Goal: Information Seeking & Learning: Learn about a topic

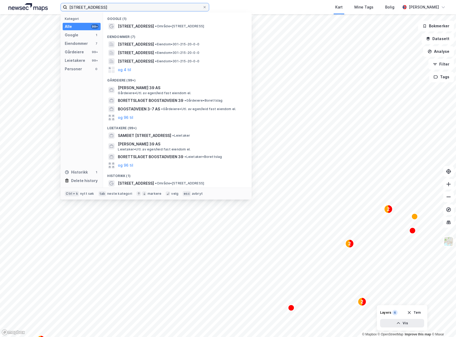
drag, startPoint x: 32, startPoint y: 7, endPoint x: 0, endPoint y: 11, distance: 32.4
click at [0, 11] on html "[STREET_ADDRESS] Kategori Alle 99+ Google 1 Eiendommer 7 Gårdeiere 99+ Leietake…" at bounding box center [228, 168] width 456 height 337
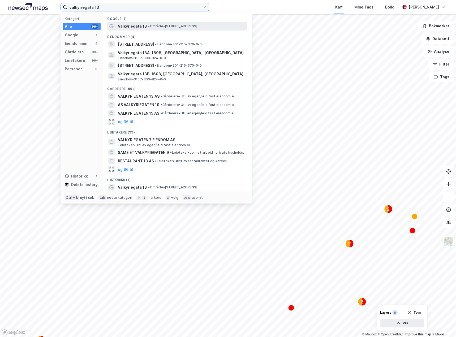
type input "valkyriegata 13"
click at [162, 26] on span "• Område • [STREET_ADDRESS]" at bounding box center [172, 26] width 49 height 4
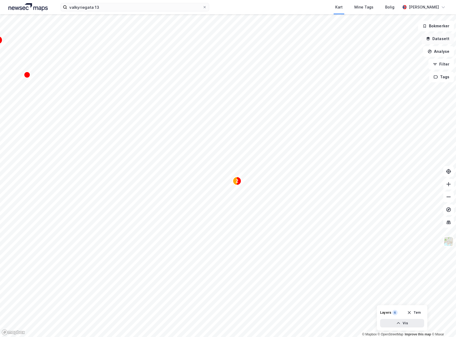
click at [436, 42] on button "Datasett" at bounding box center [438, 38] width 32 height 11
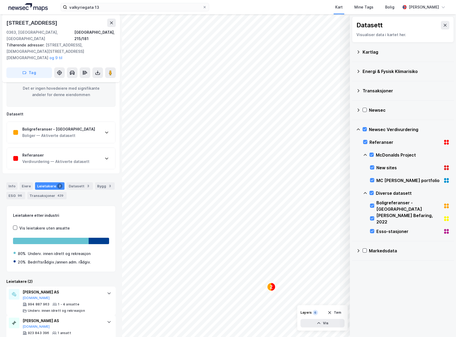
scroll to position [83, 0]
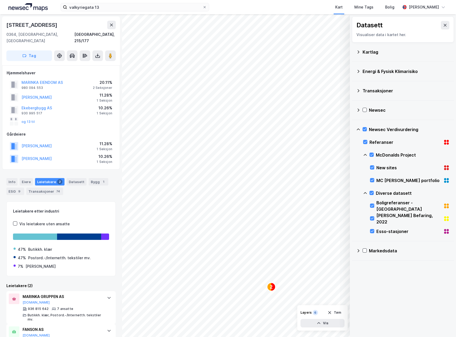
scroll to position [16, 0]
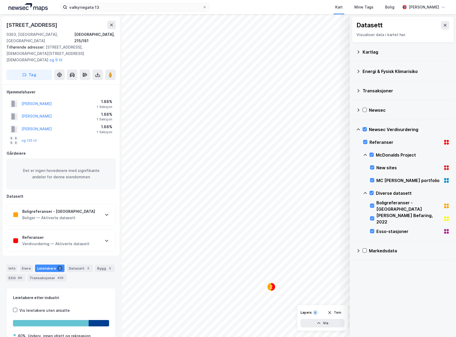
scroll to position [16, 0]
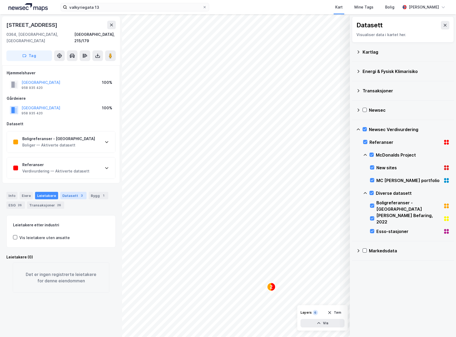
click at [70, 192] on div "Datasett 3" at bounding box center [73, 195] width 26 height 7
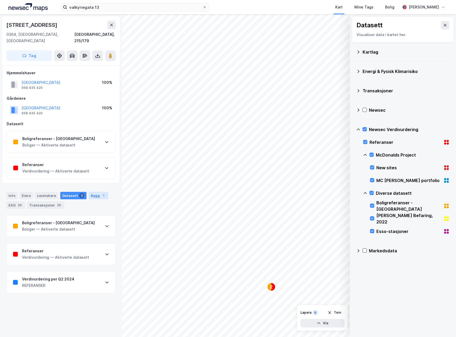
click at [101, 193] on div "1" at bounding box center [103, 195] width 5 height 5
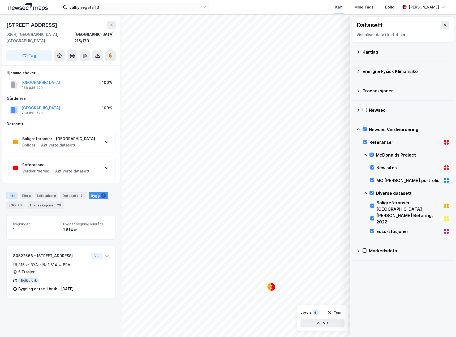
click at [12, 192] on div "Info" at bounding box center [11, 195] width 11 height 7
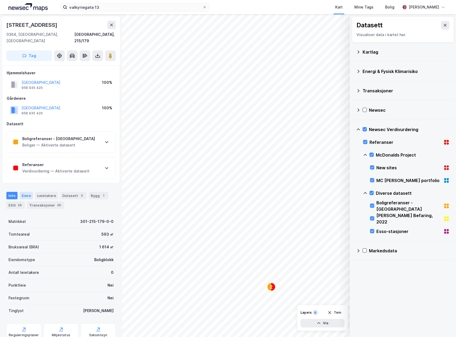
click at [25, 192] on div "Eiere" at bounding box center [26, 195] width 13 height 7
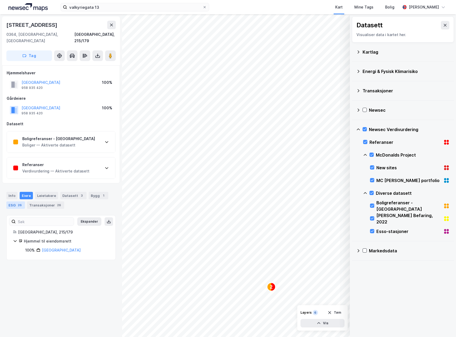
click at [15, 201] on div "ESG 26" at bounding box center [15, 204] width 19 height 7
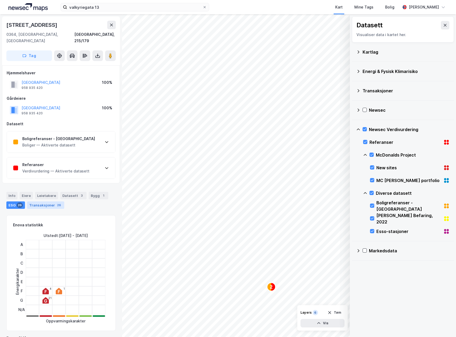
click at [41, 201] on div "Transaksjoner 26" at bounding box center [45, 204] width 37 height 7
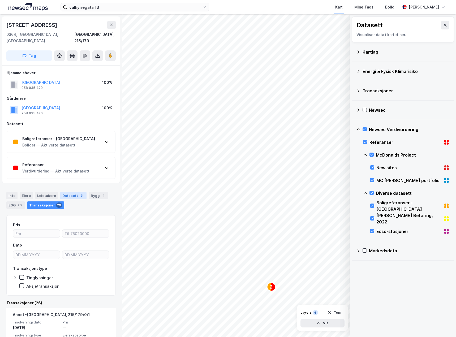
click at [72, 192] on div "Datasett 3" at bounding box center [73, 195] width 26 height 7
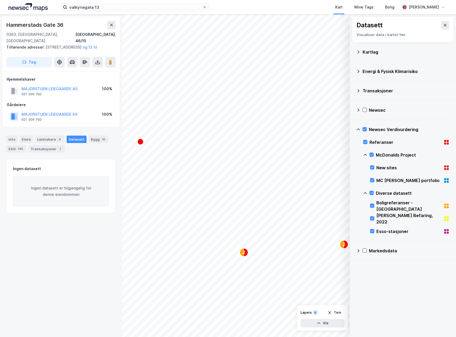
click at [250, 0] on html "valkyriegata 13 Kart Mine Tags Bolig [PERSON_NAME] 2 2 2 2 2 2 © Mapbox © OpenS…" at bounding box center [228, 168] width 456 height 337
click at [271, 164] on icon "Map marker" at bounding box center [272, 165] width 4 height 8
click at [444, 25] on icon at bounding box center [445, 25] width 3 height 3
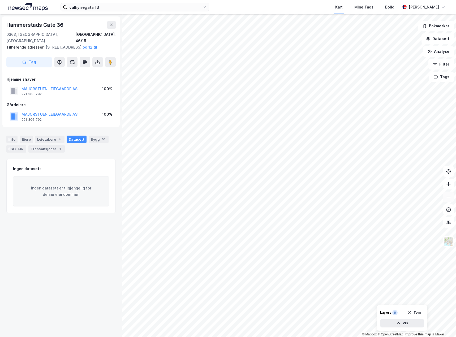
click at [447, 198] on icon at bounding box center [448, 196] width 5 height 5
click at [290, 175] on text "2" at bounding box center [289, 176] width 2 height 5
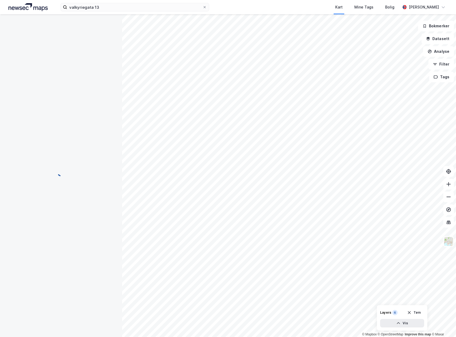
scroll to position [16, 0]
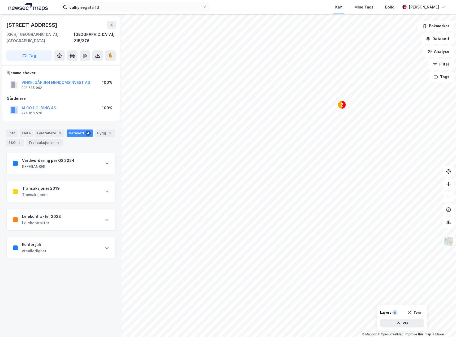
click at [46, 123] on div "Info [PERSON_NAME] 3 Datasett 4 Bygg 1 ESG 1 Transaksjoner 18" at bounding box center [61, 135] width 122 height 25
click at [40, 130] on div "Leietakere 3" at bounding box center [49, 133] width 29 height 7
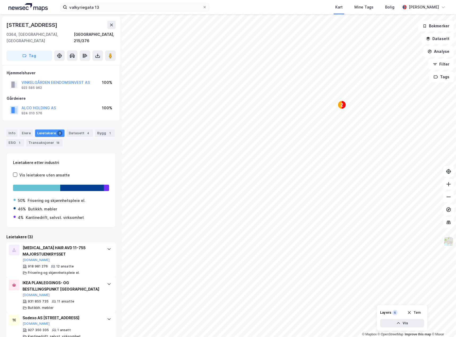
scroll to position [4, 0]
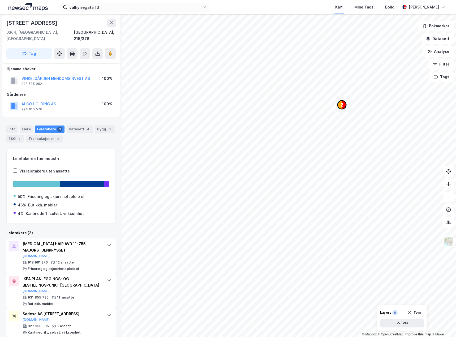
click at [345, 101] on icon "2" at bounding box center [342, 105] width 8 height 8
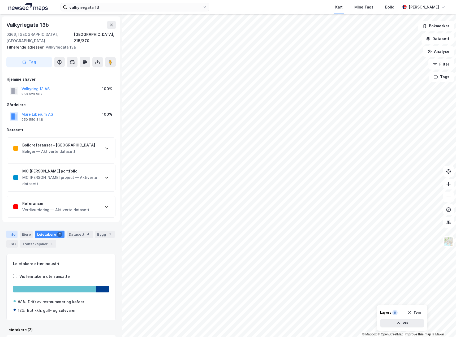
click at [10, 231] on div "Info" at bounding box center [11, 234] width 11 height 7
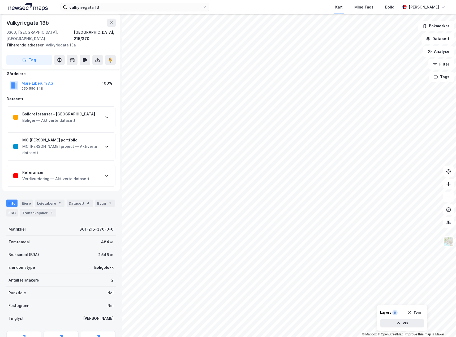
scroll to position [47, 0]
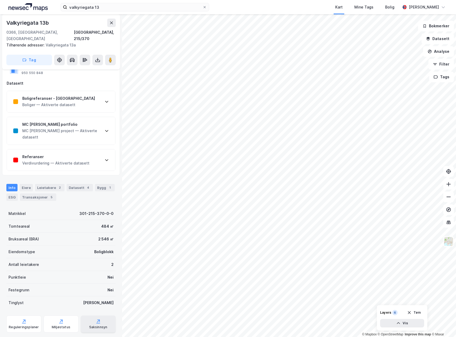
click at [101, 325] on div "Saksinnsyn" at bounding box center [98, 327] width 18 height 4
